Goal: Task Accomplishment & Management: Manage account settings

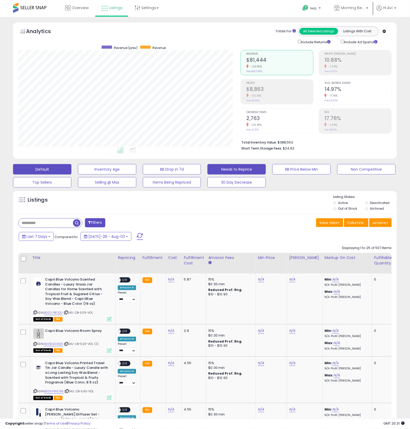
click at [136, 172] on button "Needs to Reprice" at bounding box center [107, 169] width 58 height 10
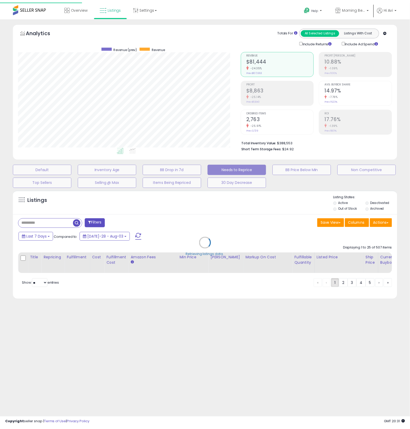
scroll to position [107, 225]
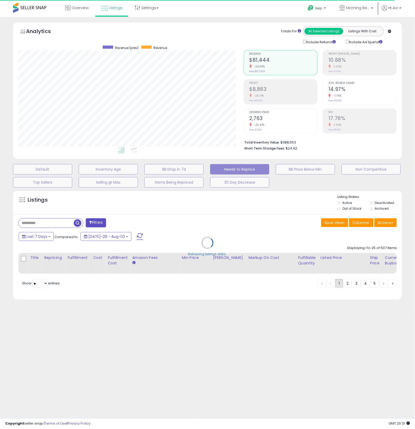
click at [196, 199] on div "Retrieving listings data.." at bounding box center [207, 247] width 397 height 119
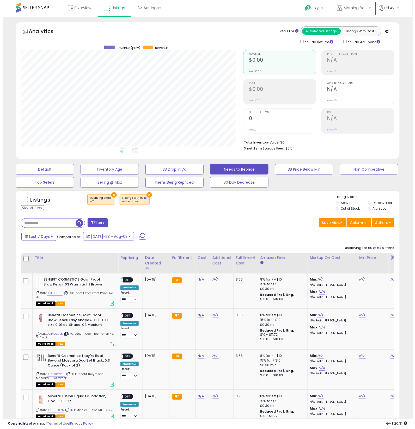
scroll to position [107, 222]
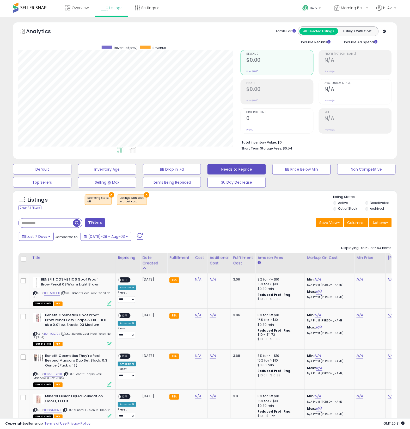
click at [349, 211] on li "Out of Stock" at bounding box center [348, 209] width 31 height 6
click at [349, 208] on label "Out of Stock" at bounding box center [347, 208] width 19 height 4
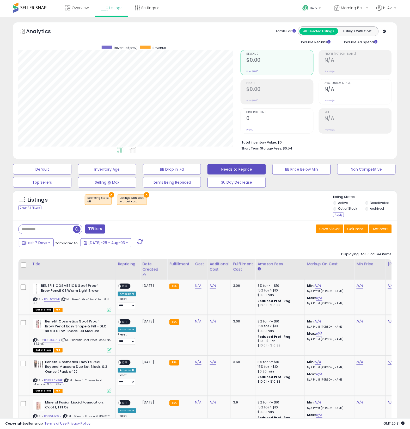
click at [374, 203] on label "Deactivated" at bounding box center [380, 203] width 20 height 4
click at [373, 210] on label "Archived" at bounding box center [377, 208] width 14 height 4
click at [339, 213] on div "Apply" at bounding box center [338, 214] width 11 height 5
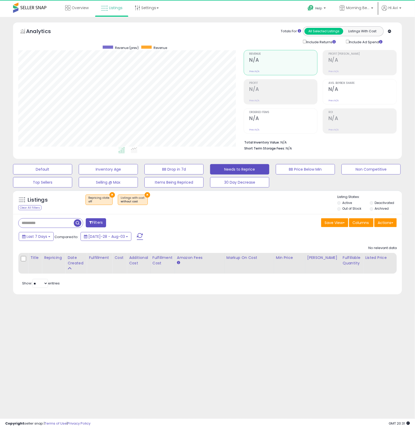
scroll to position [107, 225]
click at [145, 196] on button "×" at bounding box center [147, 194] width 5 height 5
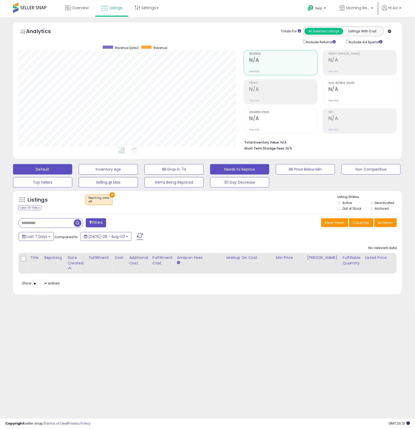
click at [59, 174] on button "Default" at bounding box center [42, 169] width 59 height 10
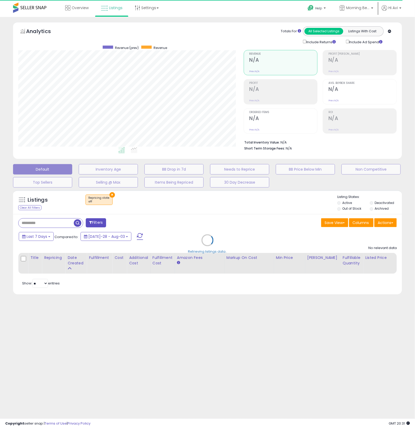
select select "**"
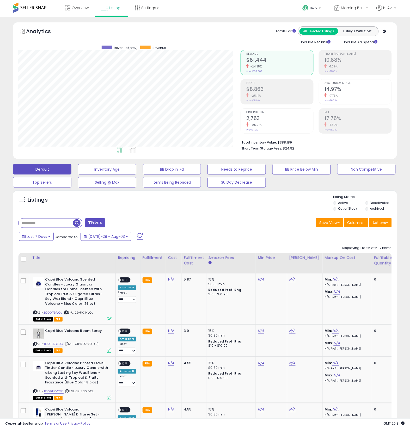
scroll to position [107, 222]
